Goal: Book appointment/travel/reservation

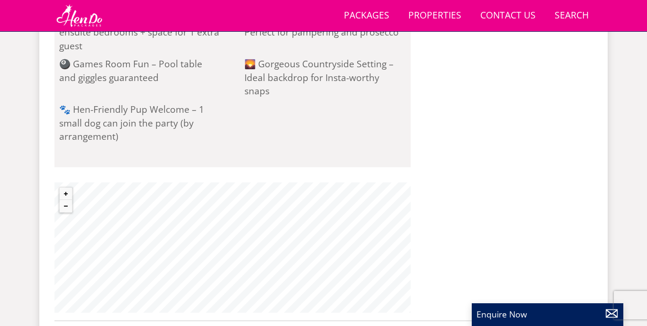
scroll to position [843, 0]
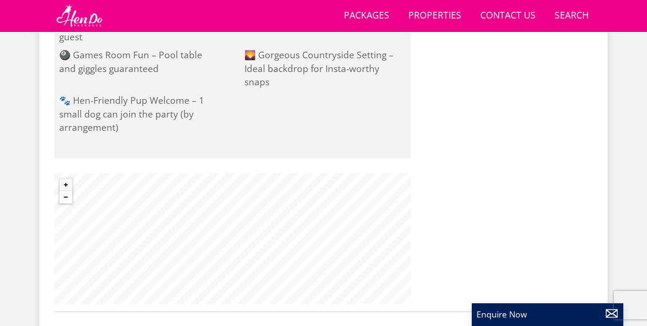
click at [69, 191] on button "Zoom out" at bounding box center [66, 197] width 12 height 12
click at [69, 178] on button "Zoom in" at bounding box center [66, 184] width 12 height 12
click at [68, 178] on button "Zoom in" at bounding box center [66, 184] width 12 height 12
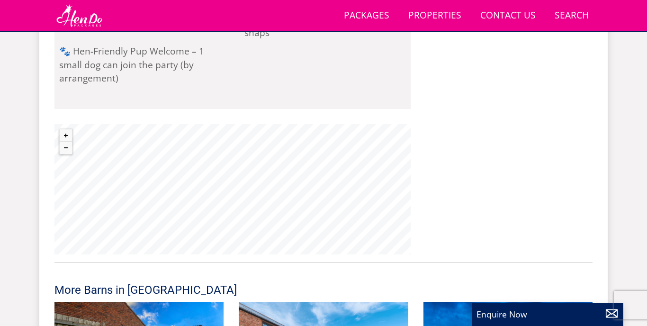
scroll to position [892, 0]
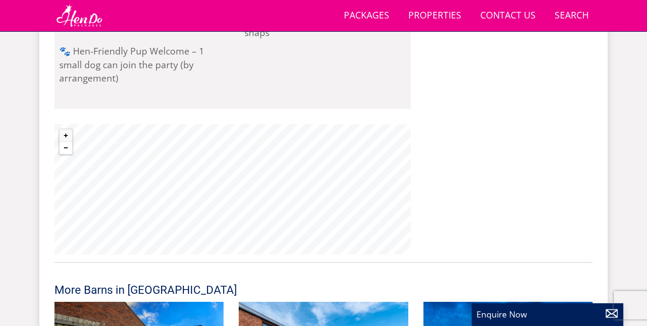
click at [66, 142] on button "Zoom out" at bounding box center [66, 148] width 12 height 12
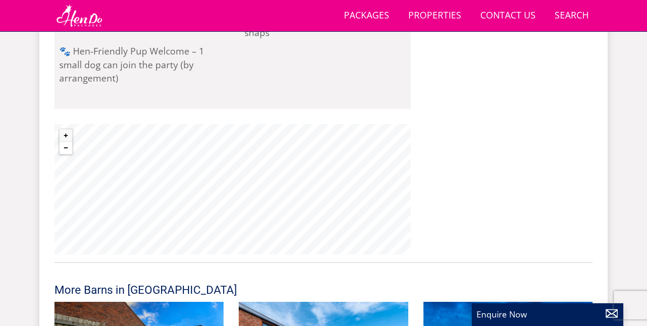
click at [66, 142] on button "Zoom out" at bounding box center [66, 148] width 12 height 12
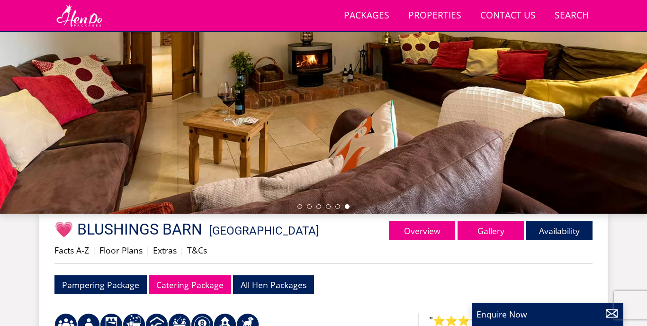
scroll to position [183, 0]
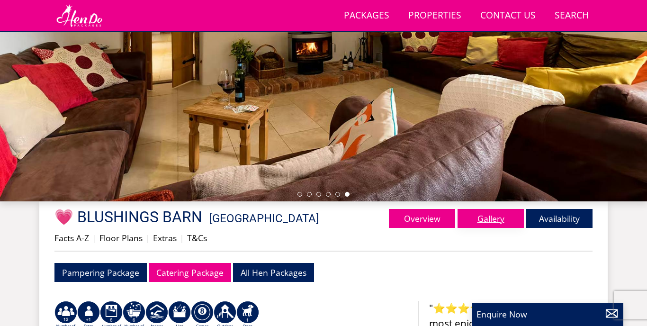
click at [492, 217] on link "Gallery" at bounding box center [490, 218] width 66 height 19
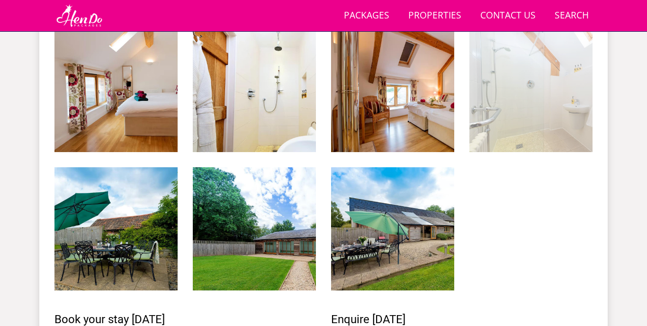
scroll to position [1286, 0]
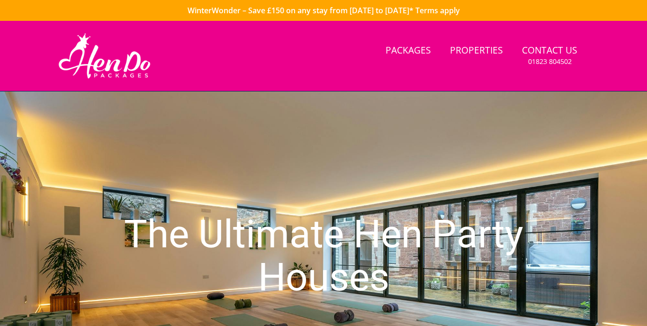
type input "[DATE]"
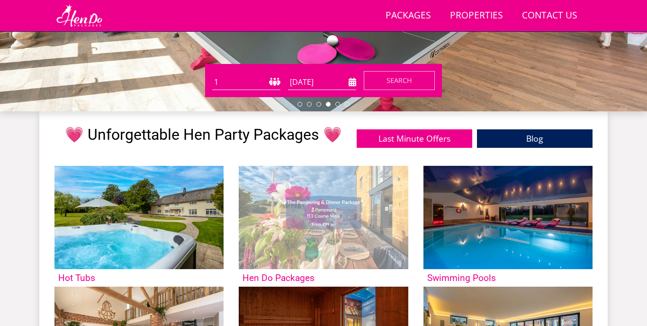
scroll to position [272, 0]
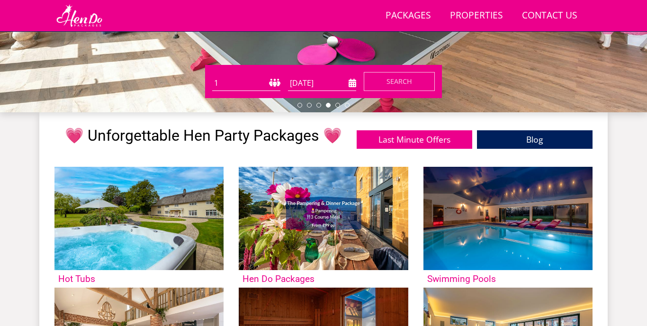
select select "13"
click at [307, 84] on input "[DATE]" at bounding box center [322, 83] width 68 height 16
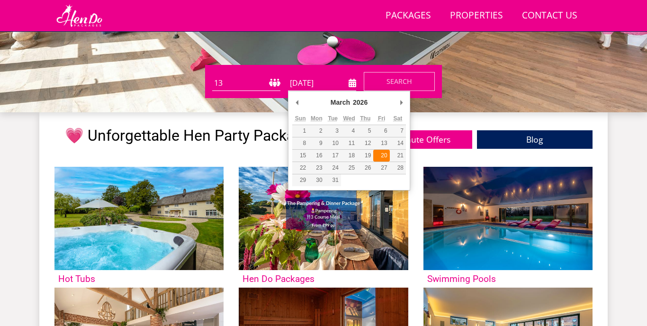
type input "[DATE]"
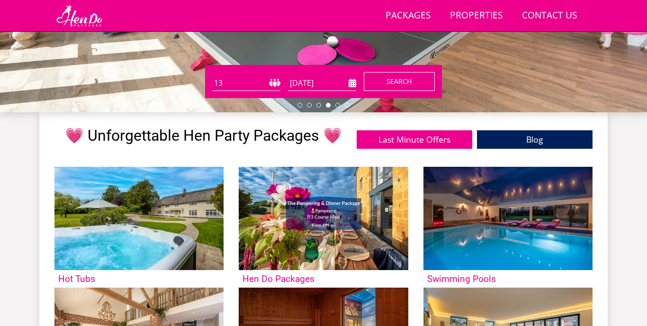
click at [407, 87] on button "Search" at bounding box center [399, 81] width 71 height 19
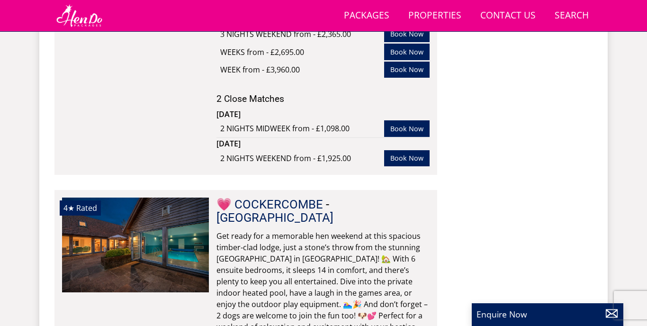
scroll to position [2211, 0]
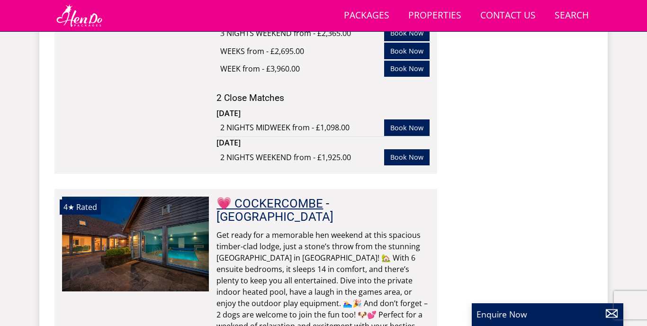
click at [299, 196] on link "💗 COCKERCOMBE" at bounding box center [269, 203] width 107 height 14
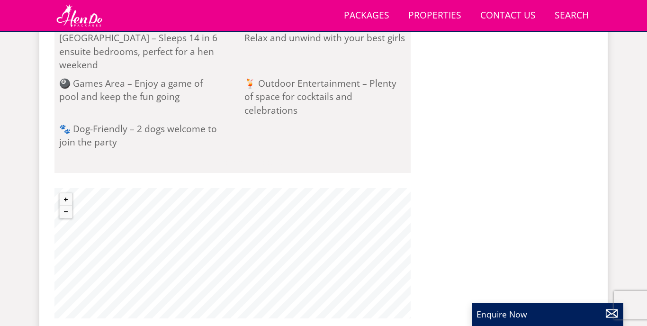
scroll to position [993, 0]
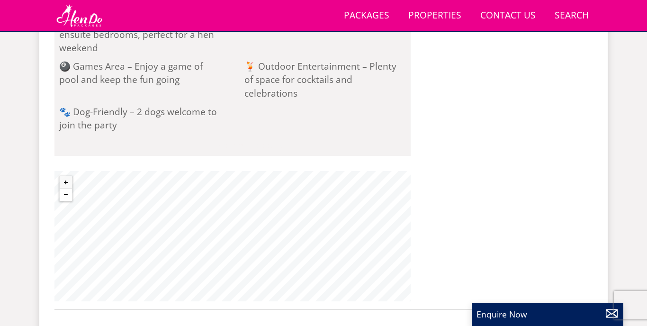
click at [67, 188] on button "Zoom out" at bounding box center [66, 194] width 12 height 12
click at [67, 176] on button "Zoom in" at bounding box center [66, 182] width 12 height 12
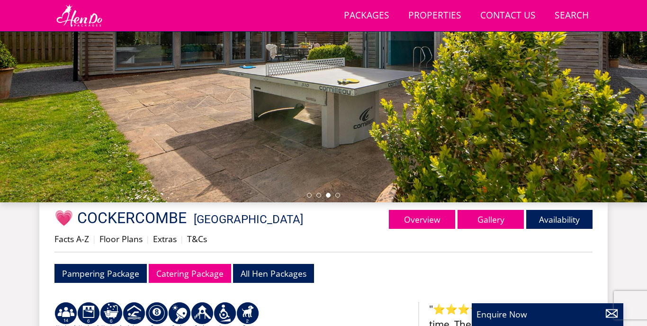
scroll to position [183, 0]
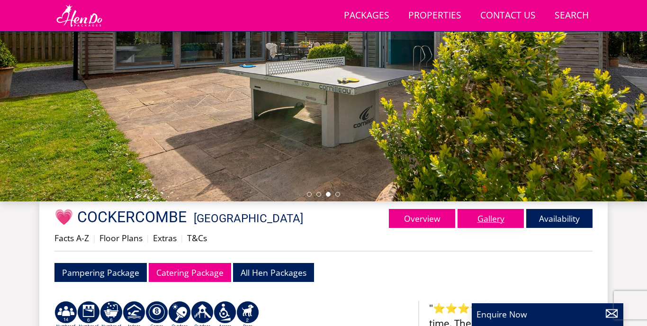
click at [484, 225] on link "Gallery" at bounding box center [490, 218] width 66 height 19
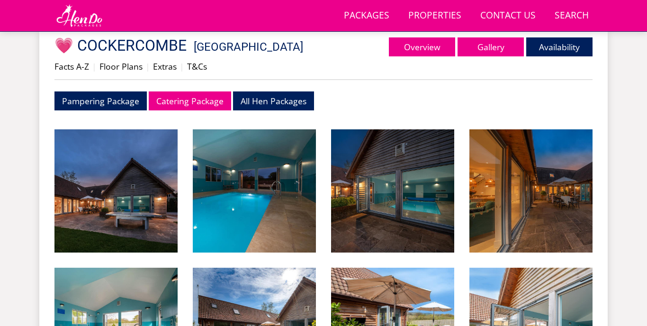
scroll to position [212, 0]
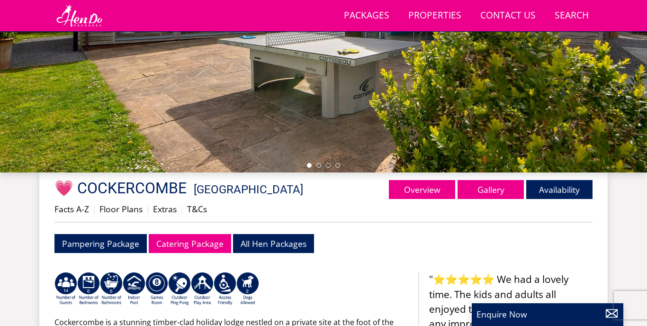
scroll to position [183, 0]
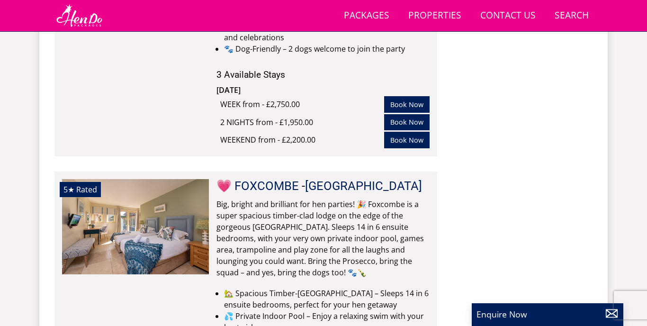
scroll to position [2607, 0]
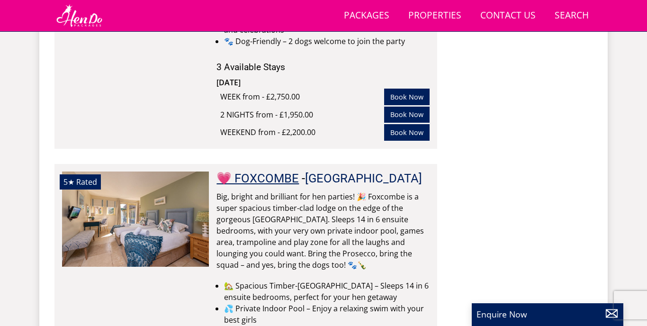
click at [274, 171] on link "💗 FOXCOMBE" at bounding box center [257, 178] width 82 height 14
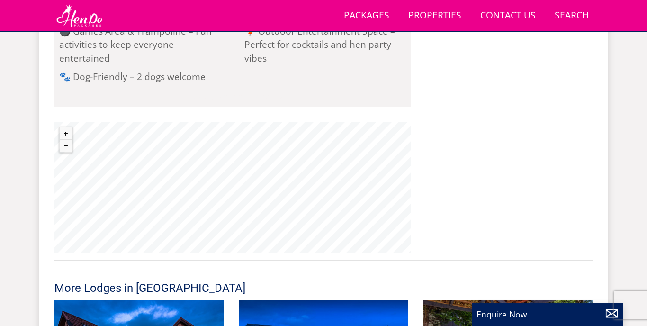
scroll to position [885, 0]
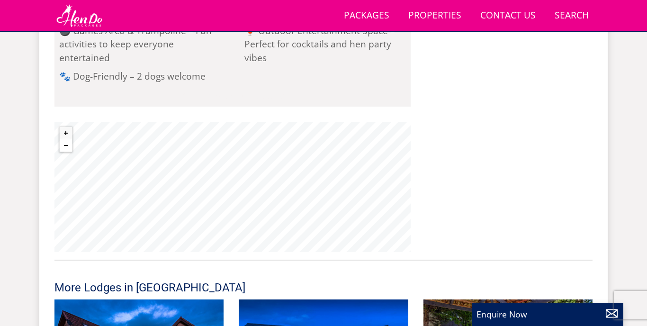
click at [71, 139] on button "Zoom out" at bounding box center [66, 145] width 12 height 12
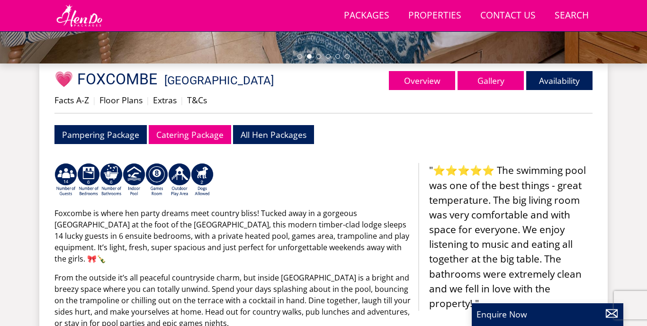
scroll to position [320, 0]
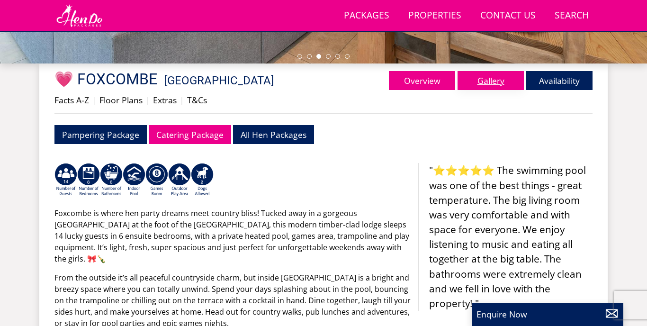
click at [491, 83] on link "Gallery" at bounding box center [490, 80] width 66 height 19
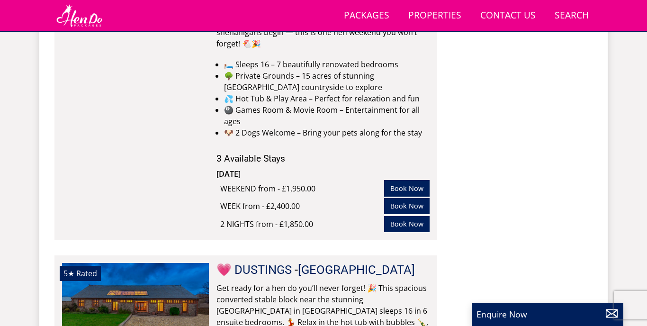
scroll to position [3999, 0]
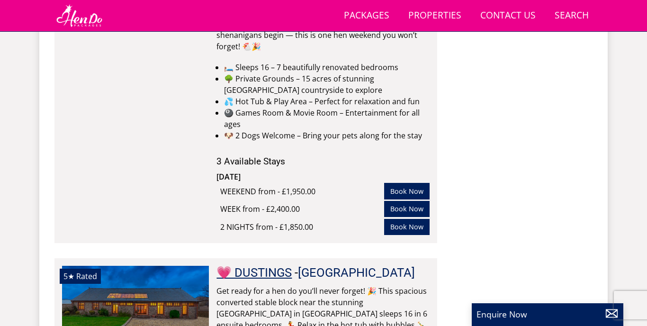
click at [273, 265] on link "💗 DUSTINGS" at bounding box center [253, 272] width 75 height 14
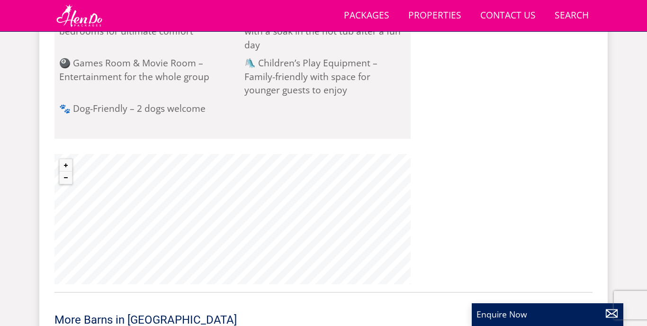
scroll to position [843, 0]
click at [67, 176] on button "Zoom out" at bounding box center [66, 177] width 12 height 12
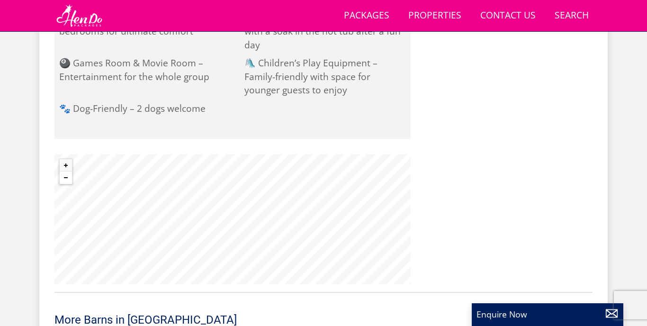
click at [67, 176] on button "Zoom out" at bounding box center [66, 177] width 12 height 12
click at [65, 163] on button "Zoom in" at bounding box center [66, 165] width 12 height 12
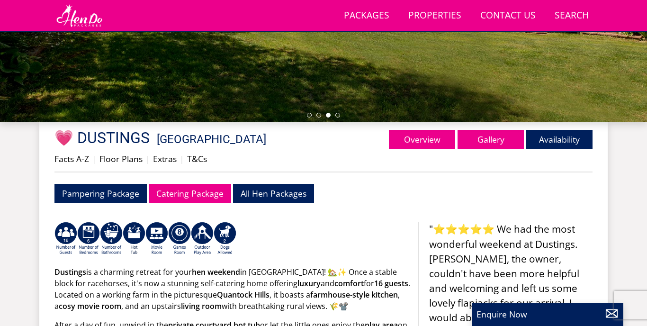
scroll to position [262, 0]
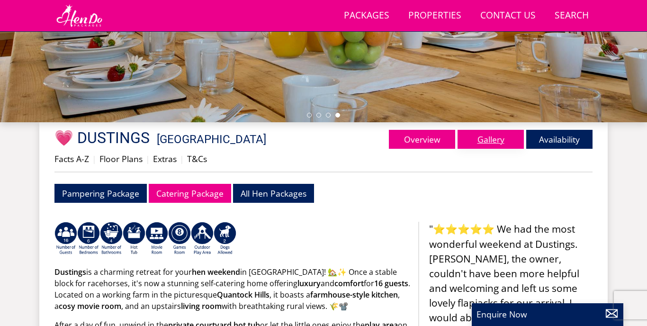
click at [485, 137] on link "Gallery" at bounding box center [490, 139] width 66 height 19
